Goal: Navigation & Orientation: Find specific page/section

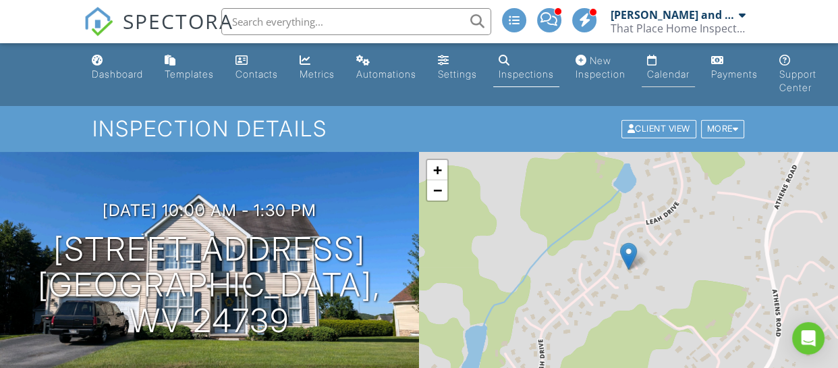
click at [686, 78] on div "Calendar" at bounding box center [668, 73] width 42 height 11
